Goal: Information Seeking & Learning: Learn about a topic

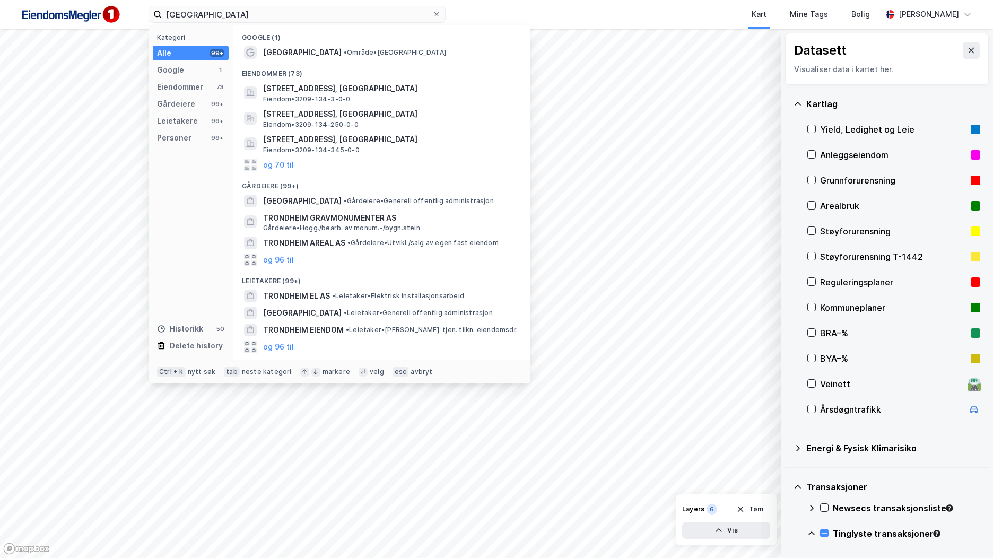
scroll to position [282, 0]
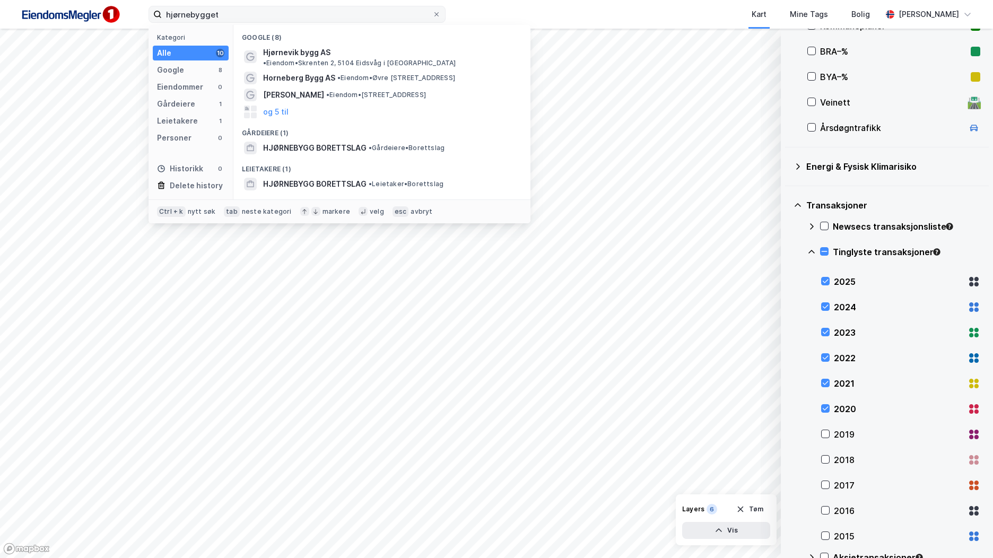
click at [206, 16] on input "hjørnebygget" at bounding box center [297, 14] width 270 height 16
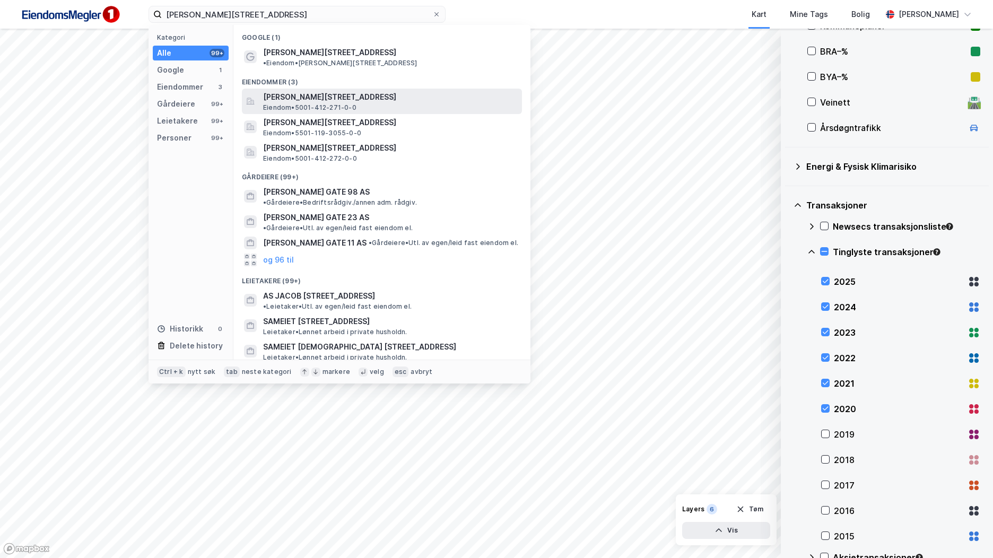
type input "[PERSON_NAME][STREET_ADDRESS]"
click at [303, 94] on span "[PERSON_NAME][STREET_ADDRESS]" at bounding box center [390, 97] width 255 height 13
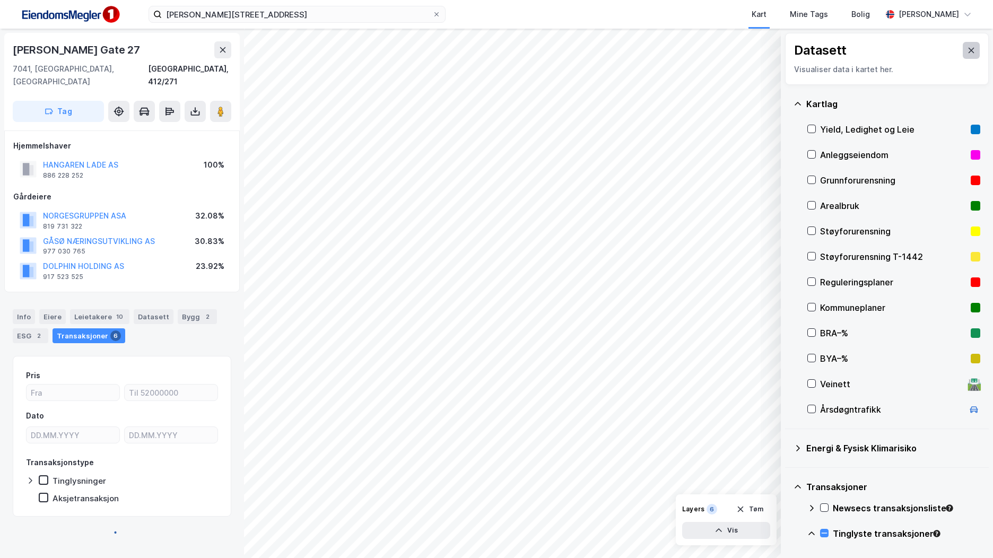
click at [968, 51] on button at bounding box center [971, 50] width 17 height 17
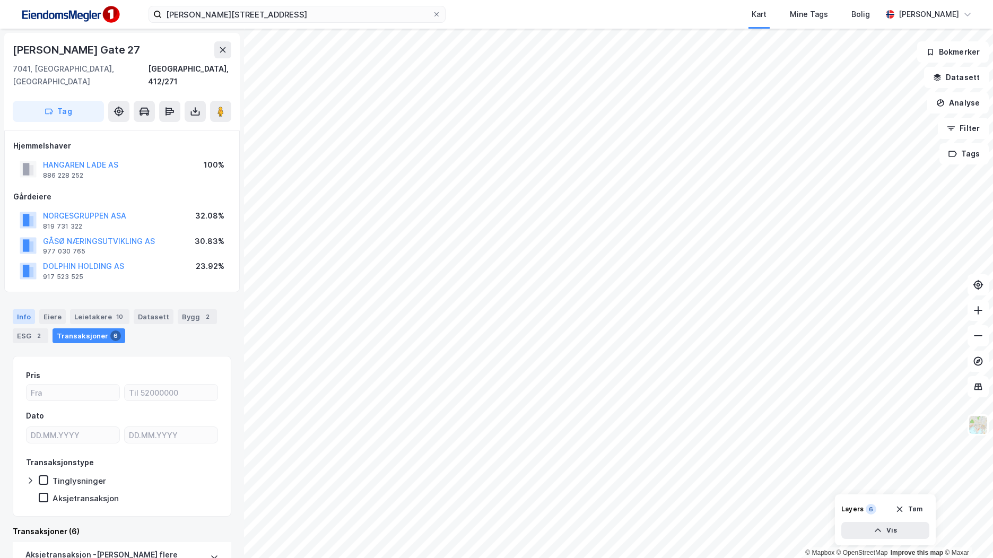
click at [27, 309] on div "Info" at bounding box center [24, 316] width 22 height 15
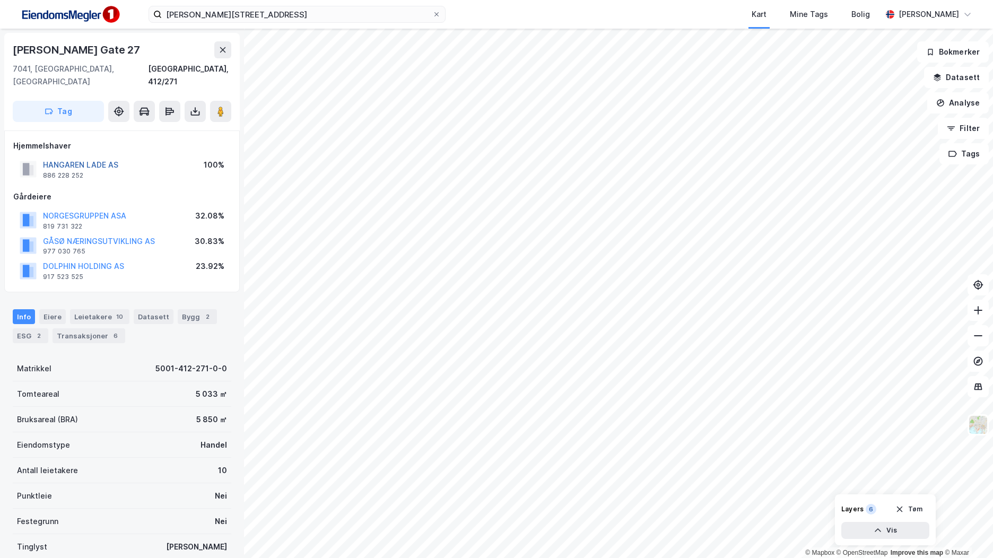
click at [0, 0] on button "HANGAREN LADE AS" at bounding box center [0, 0] width 0 height 0
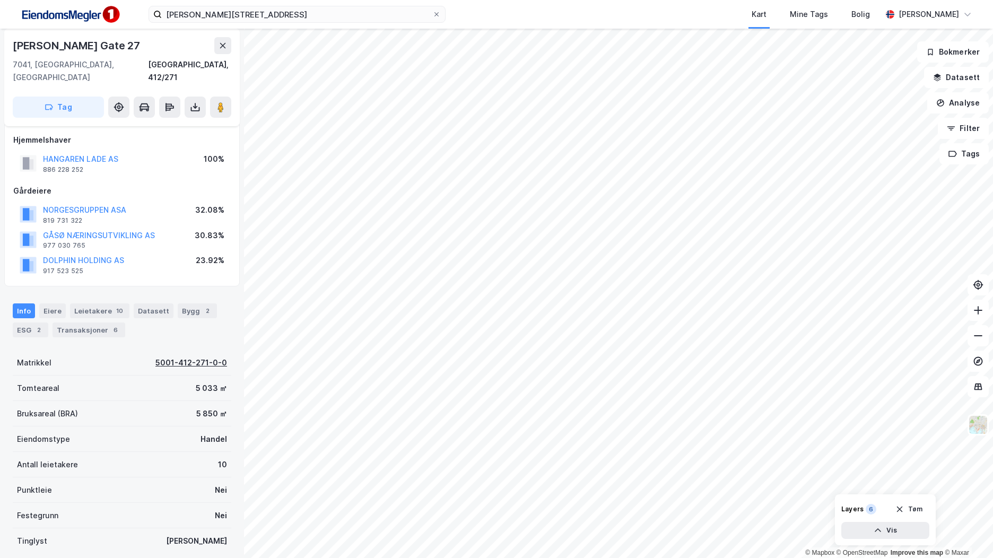
click at [179, 356] on div "5001-412-271-0-0" at bounding box center [191, 362] width 72 height 13
click at [183, 303] on div "Bygg 2" at bounding box center [197, 310] width 39 height 15
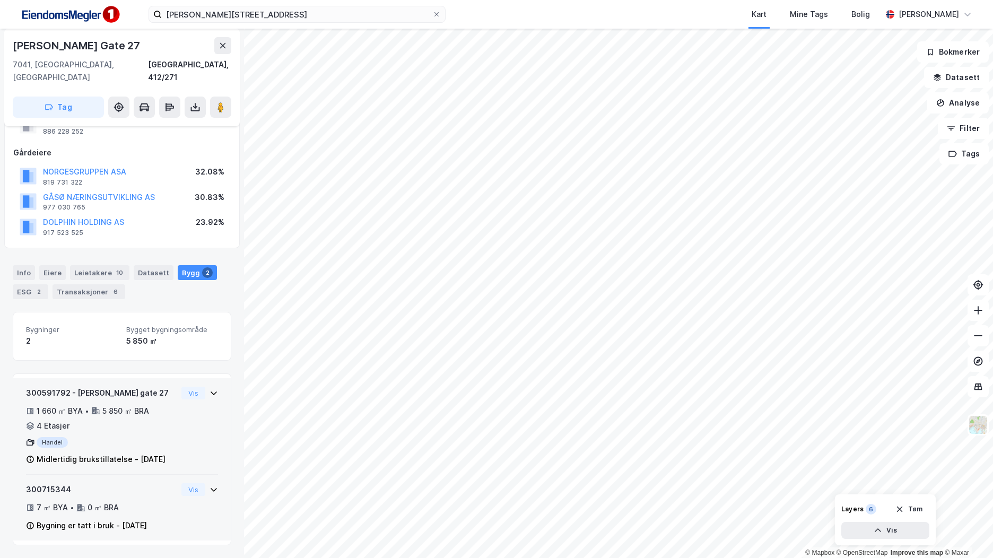
scroll to position [44, 0]
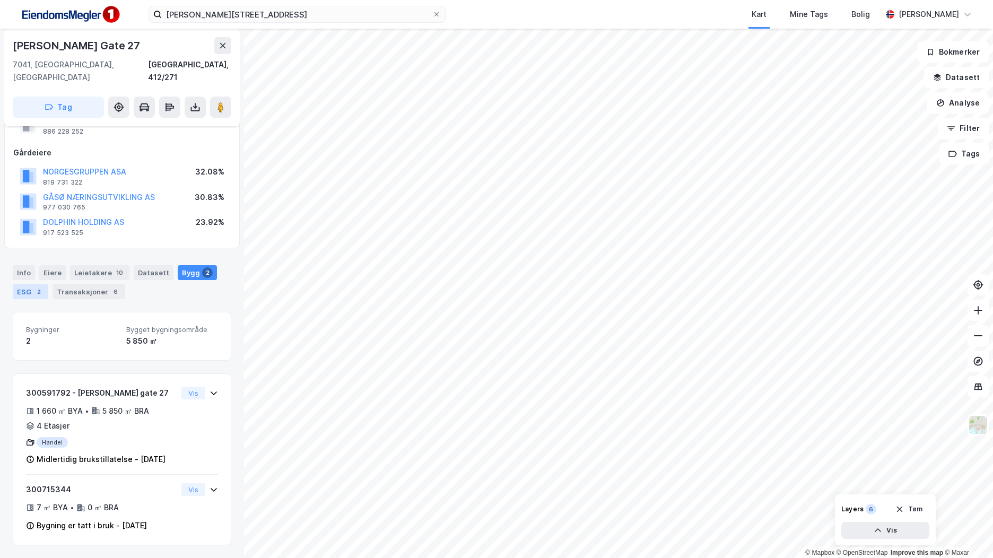
click at [35, 286] on div "2" at bounding box center [38, 291] width 11 height 11
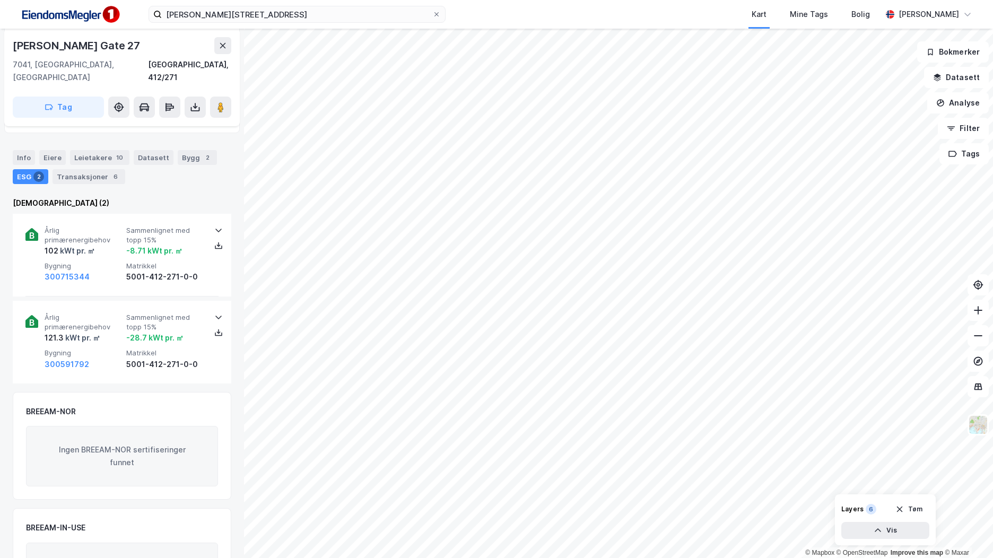
scroll to position [160, 0]
click at [27, 150] on div "Info" at bounding box center [24, 157] width 22 height 15
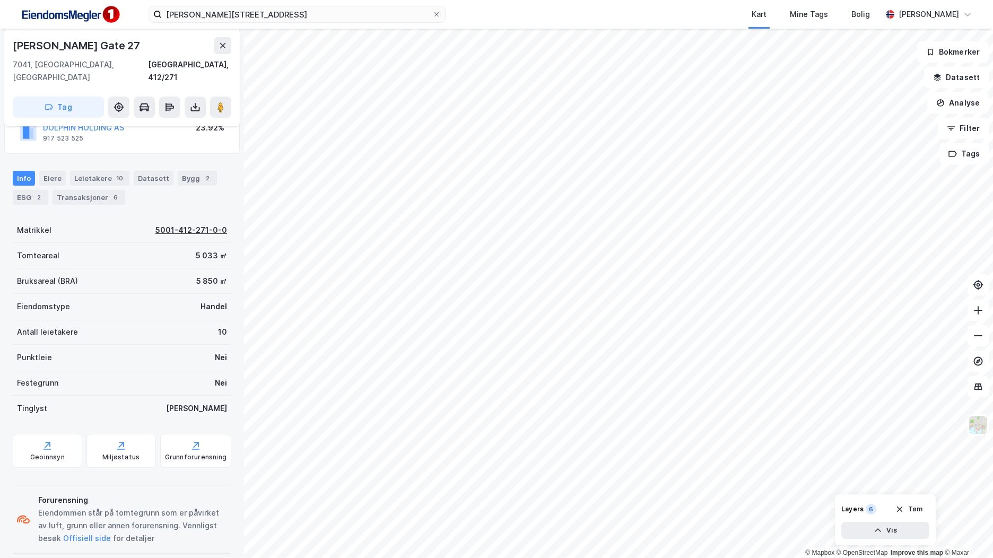
click at [176, 224] on div "5001-412-271-0-0" at bounding box center [191, 230] width 72 height 13
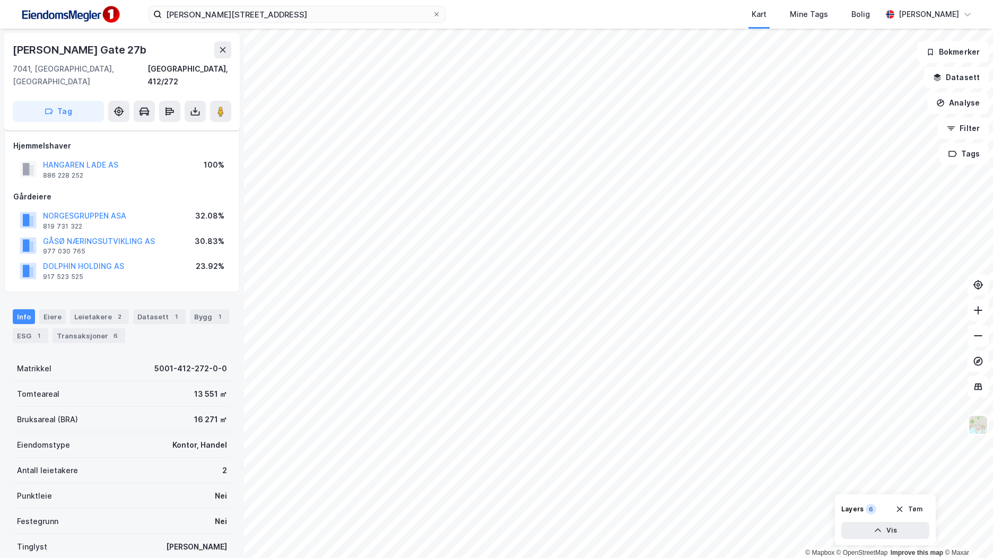
scroll to position [138, 0]
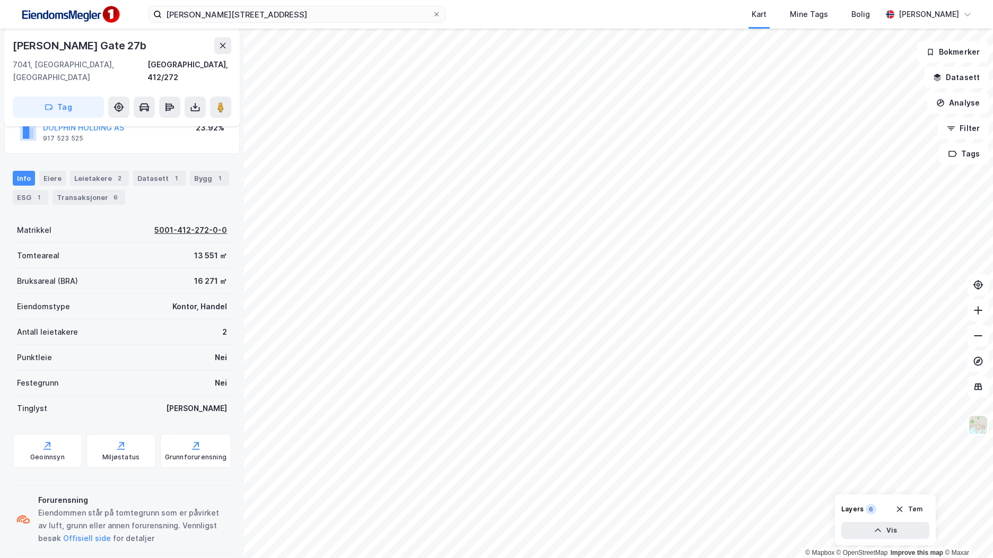
click at [205, 224] on div "5001-412-272-0-0" at bounding box center [190, 230] width 73 height 13
click at [200, 171] on div "Bygg 1" at bounding box center [209, 178] width 39 height 15
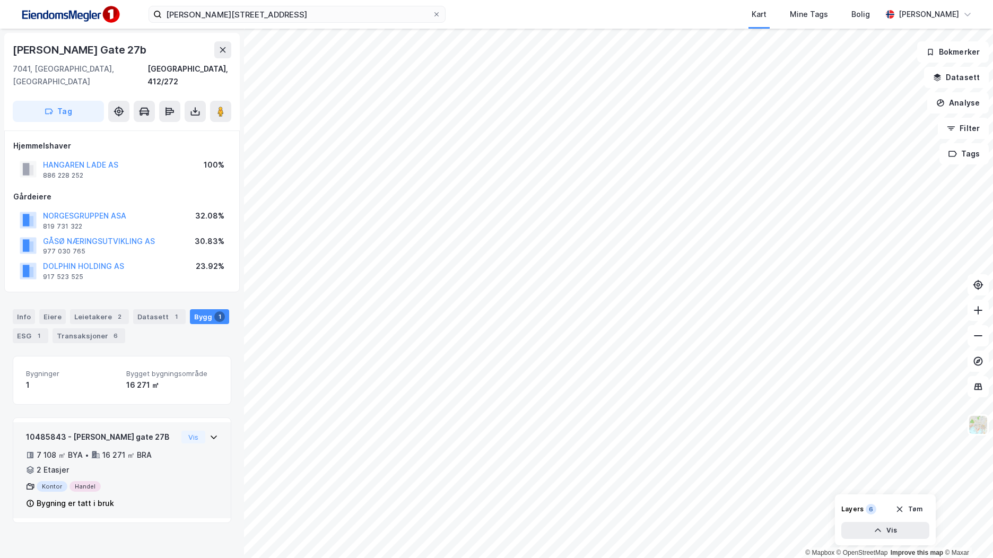
click at [152, 497] on div "Bygning er tatt i bruk" at bounding box center [101, 503] width 151 height 13
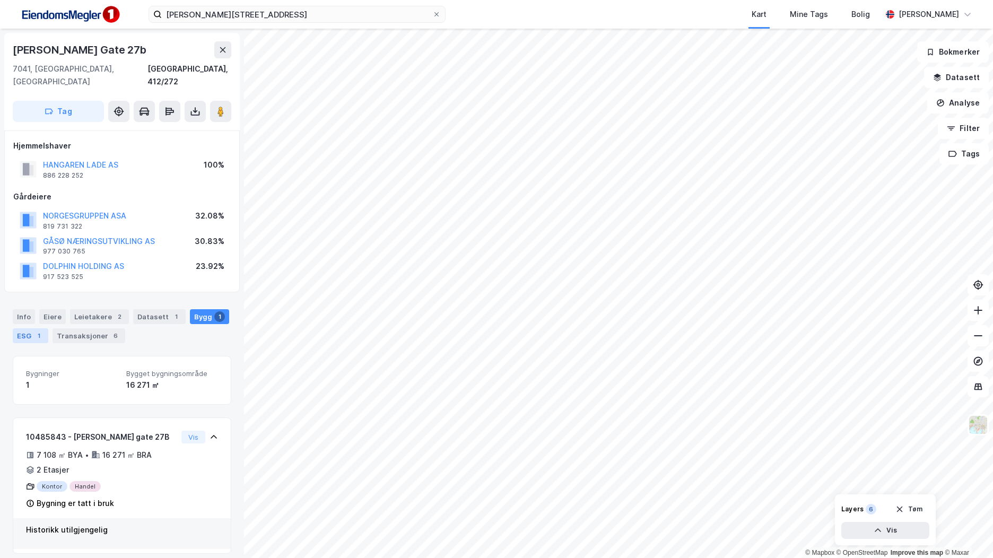
click at [38, 328] on div "ESG 1" at bounding box center [31, 335] width 36 height 15
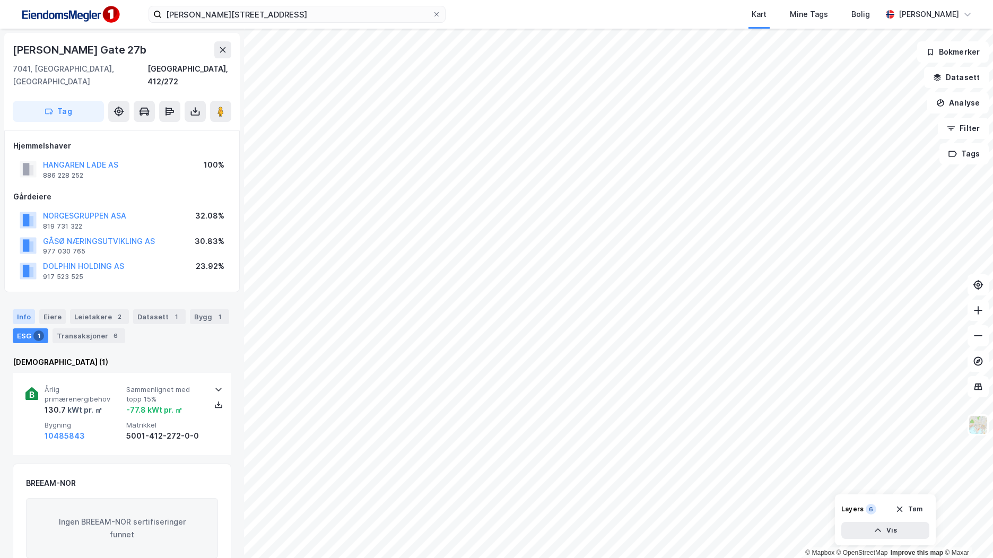
click at [32, 309] on div "Info" at bounding box center [24, 316] width 22 height 15
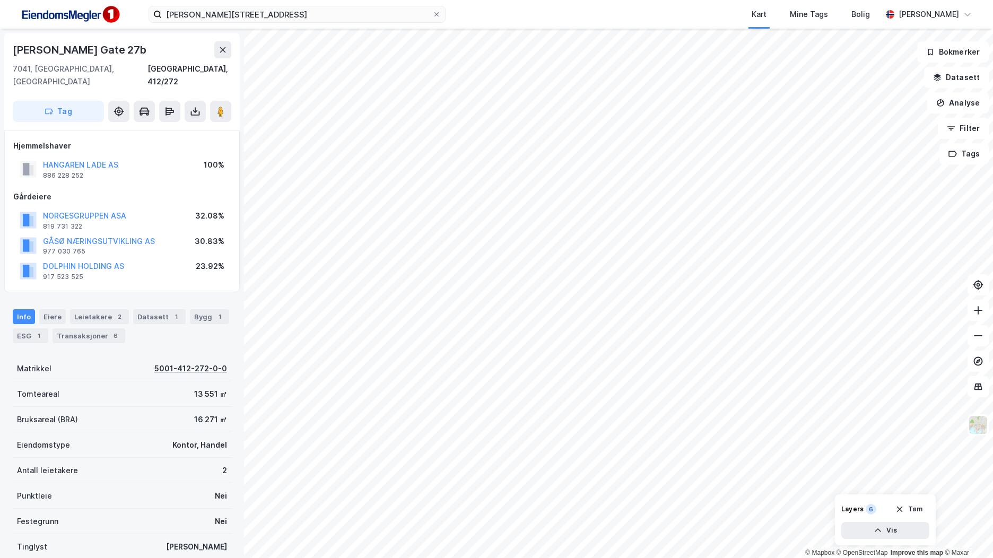
click at [164, 362] on div "5001-412-272-0-0" at bounding box center [190, 368] width 73 height 13
